Goal: Submit feedback/report problem

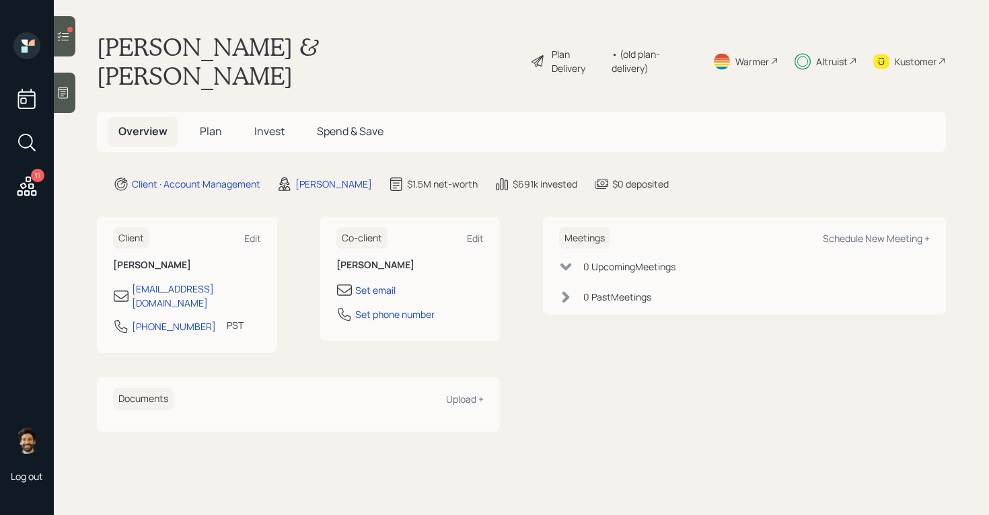
click at [67, 32] on icon at bounding box center [63, 36] width 13 height 13
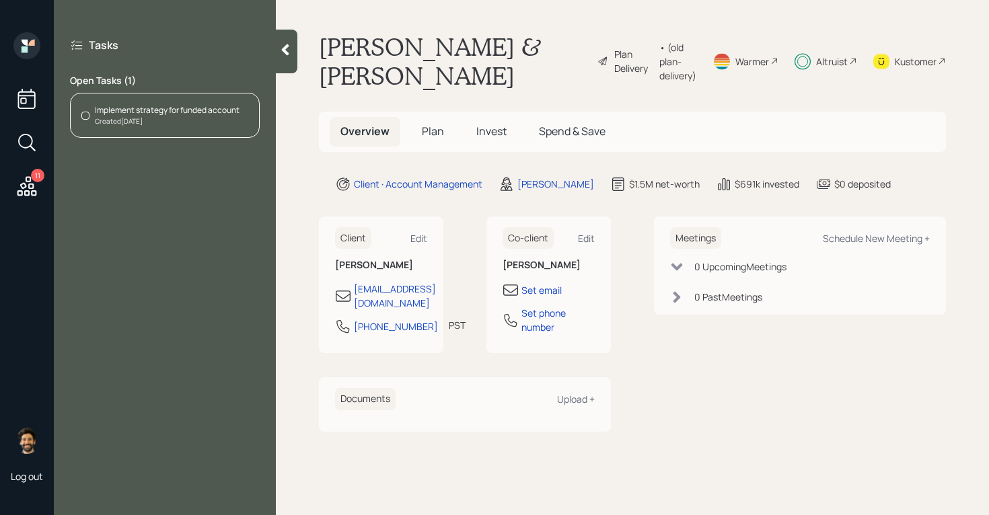
click at [187, 120] on div "Created [DATE]" at bounding box center [167, 121] width 145 height 10
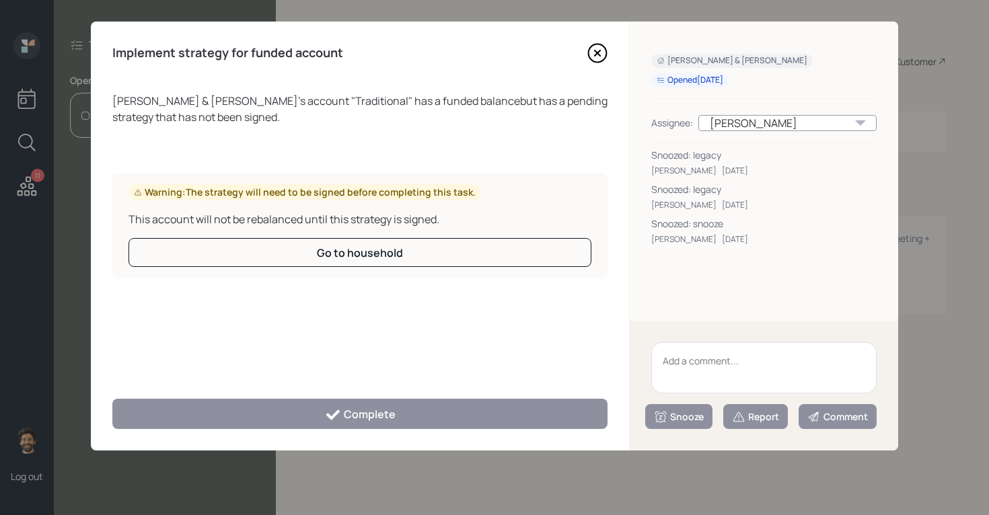
click at [753, 381] on textarea at bounding box center [763, 367] width 225 height 51
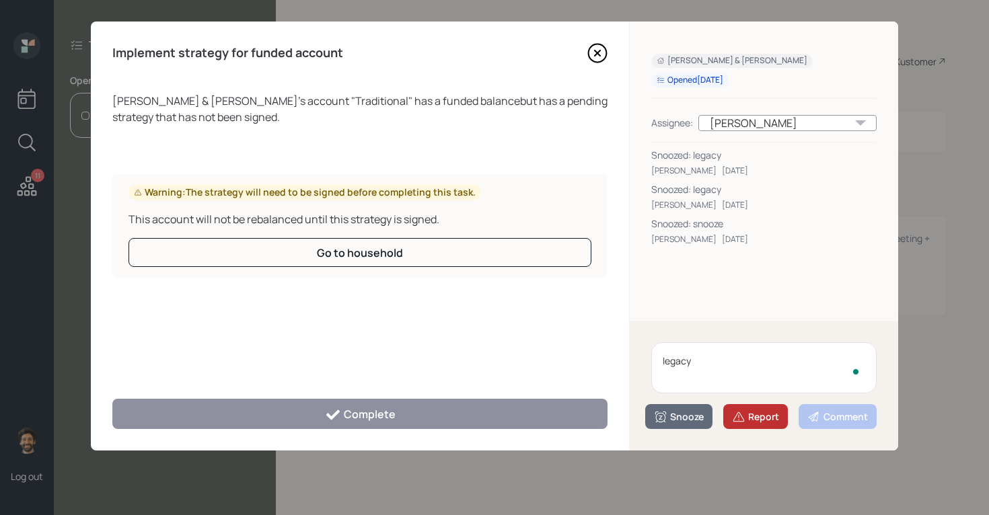
type textarea "legacy"
click at [759, 415] on div "Report" at bounding box center [755, 416] width 47 height 13
